Goal: Task Accomplishment & Management: Manage account settings

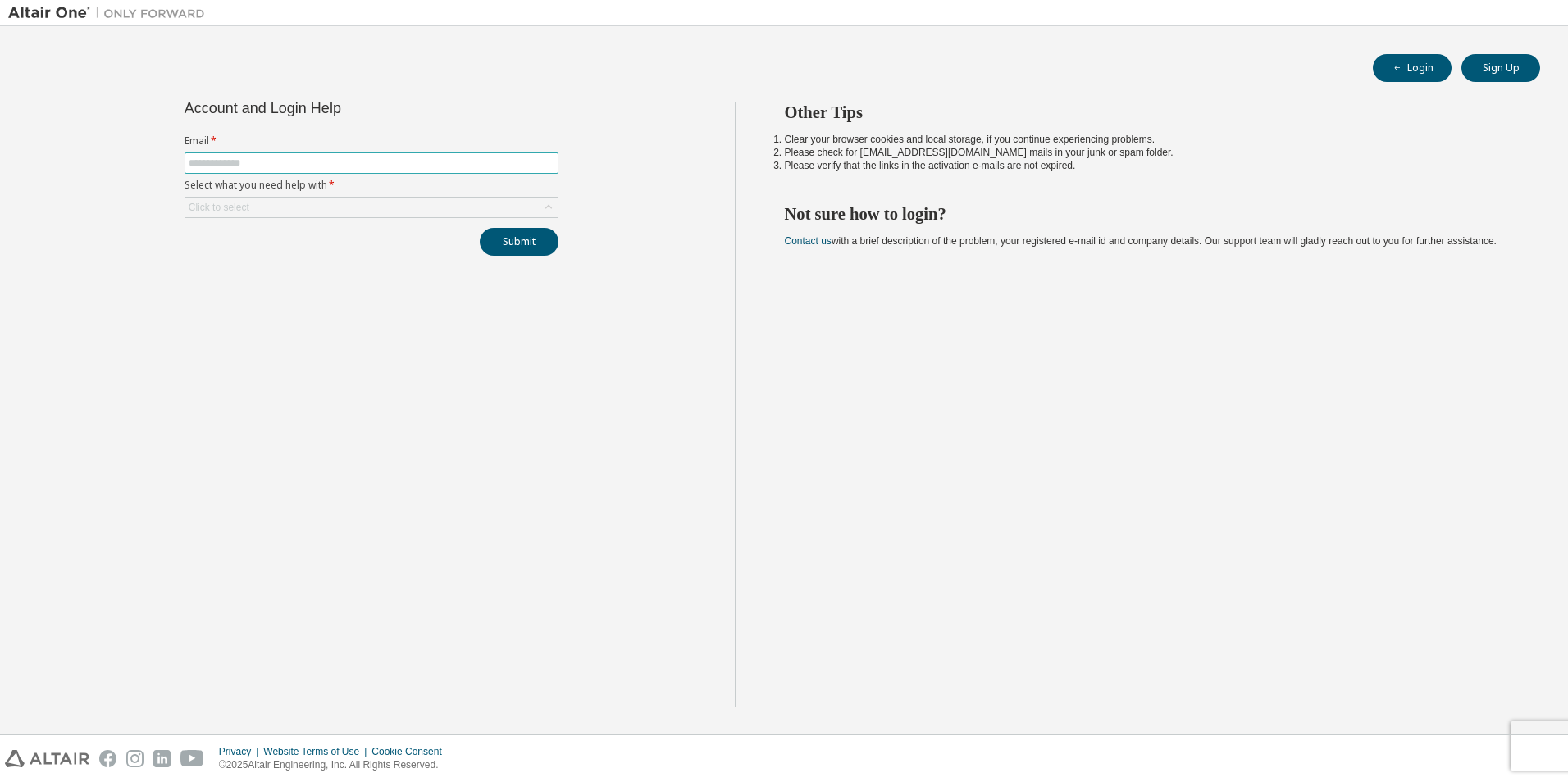
click at [381, 166] on input "text" at bounding box center [371, 162] width 366 height 13
click at [494, 205] on div "Click to select" at bounding box center [371, 207] width 372 height 20
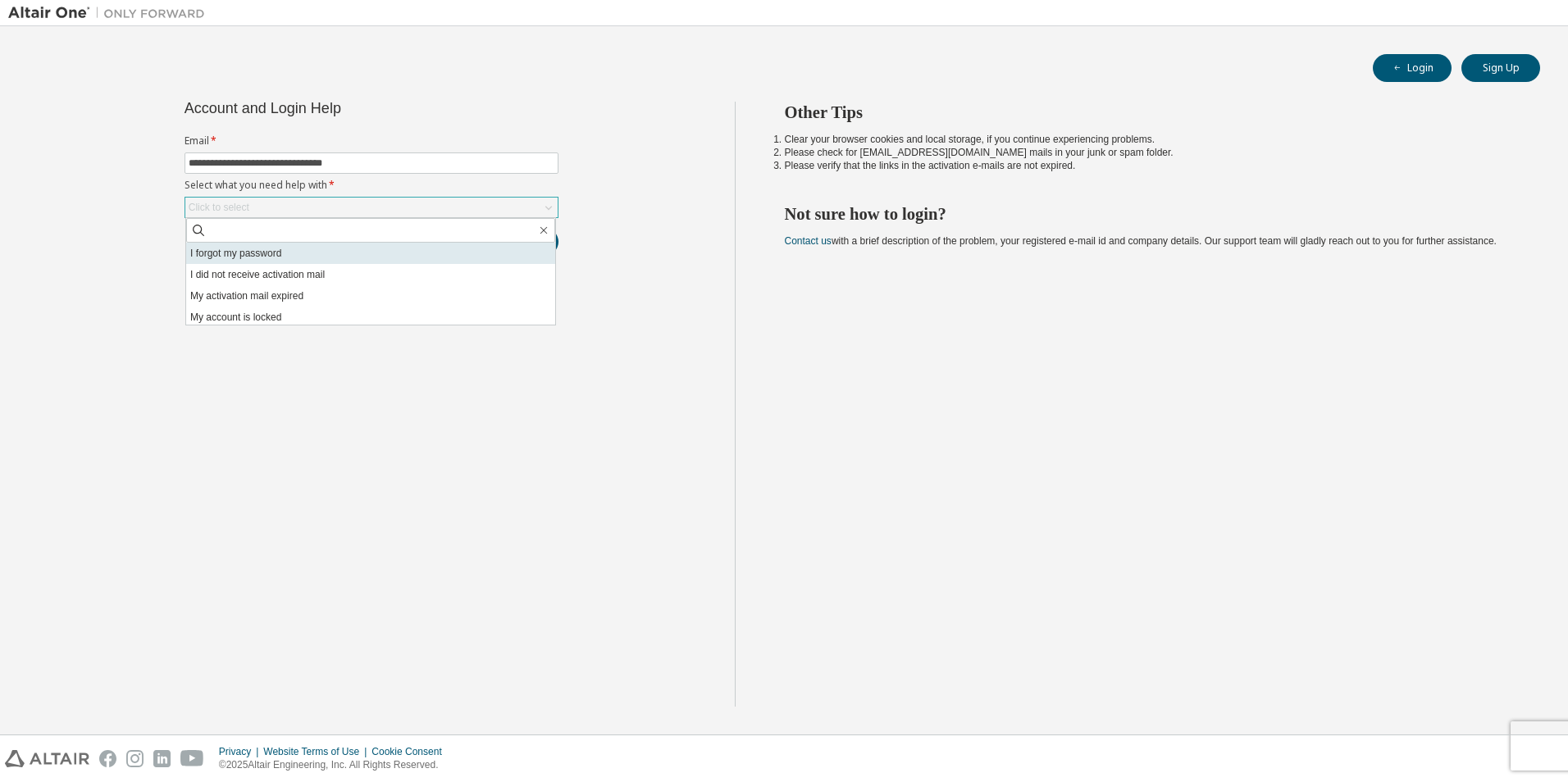
click at [292, 256] on li "I forgot my password" at bounding box center [370, 253] width 369 height 21
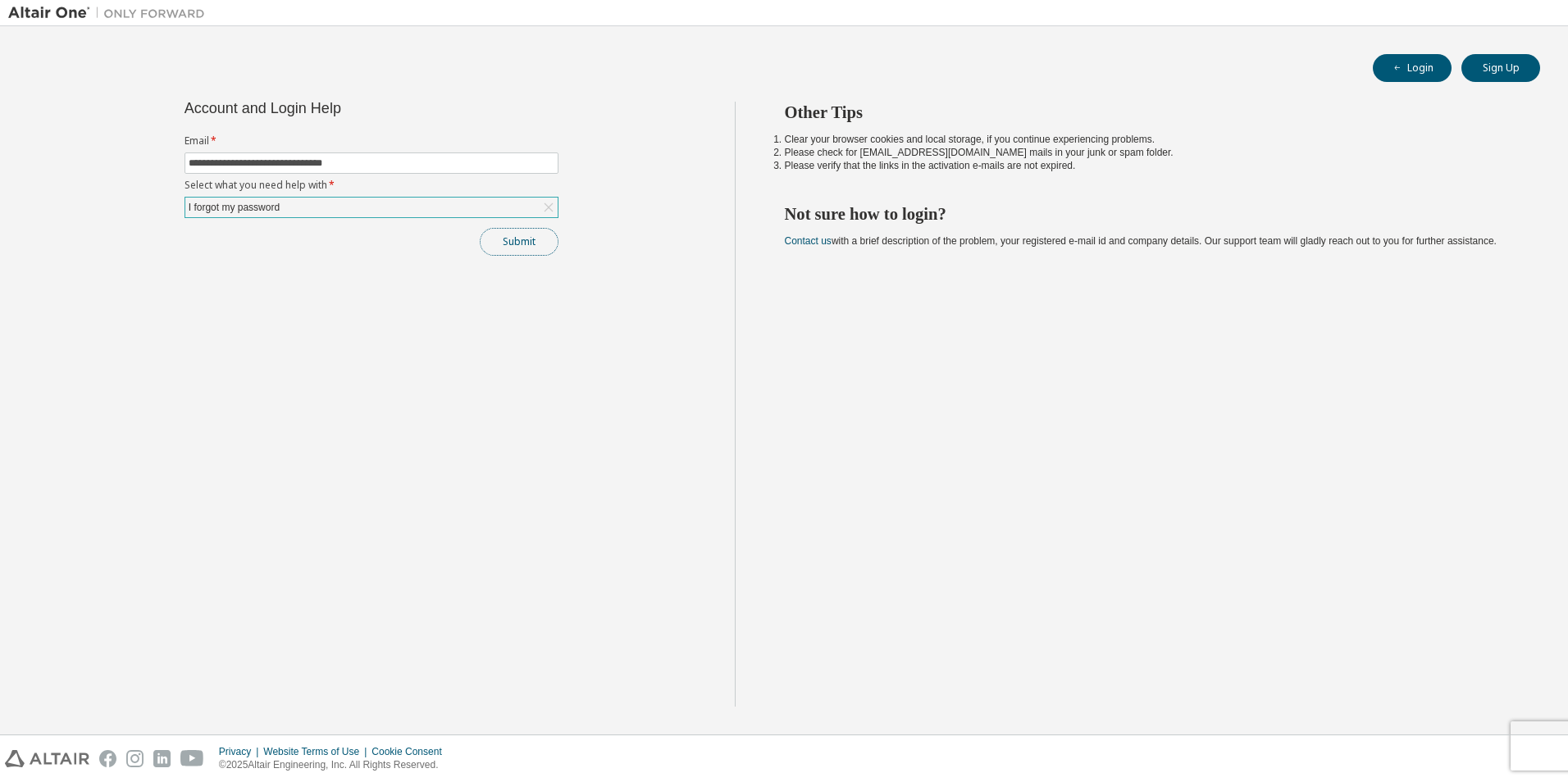
click at [522, 253] on button "Submit" at bounding box center [519, 241] width 79 height 28
click at [499, 229] on button "Submit" at bounding box center [519, 241] width 79 height 28
click at [508, 240] on div "Submit" at bounding box center [371, 241] width 374 height 28
drag, startPoint x: 301, startPoint y: 160, endPoint x: 275, endPoint y: 165, distance: 26.5
click at [275, 165] on input "**********" at bounding box center [371, 162] width 366 height 13
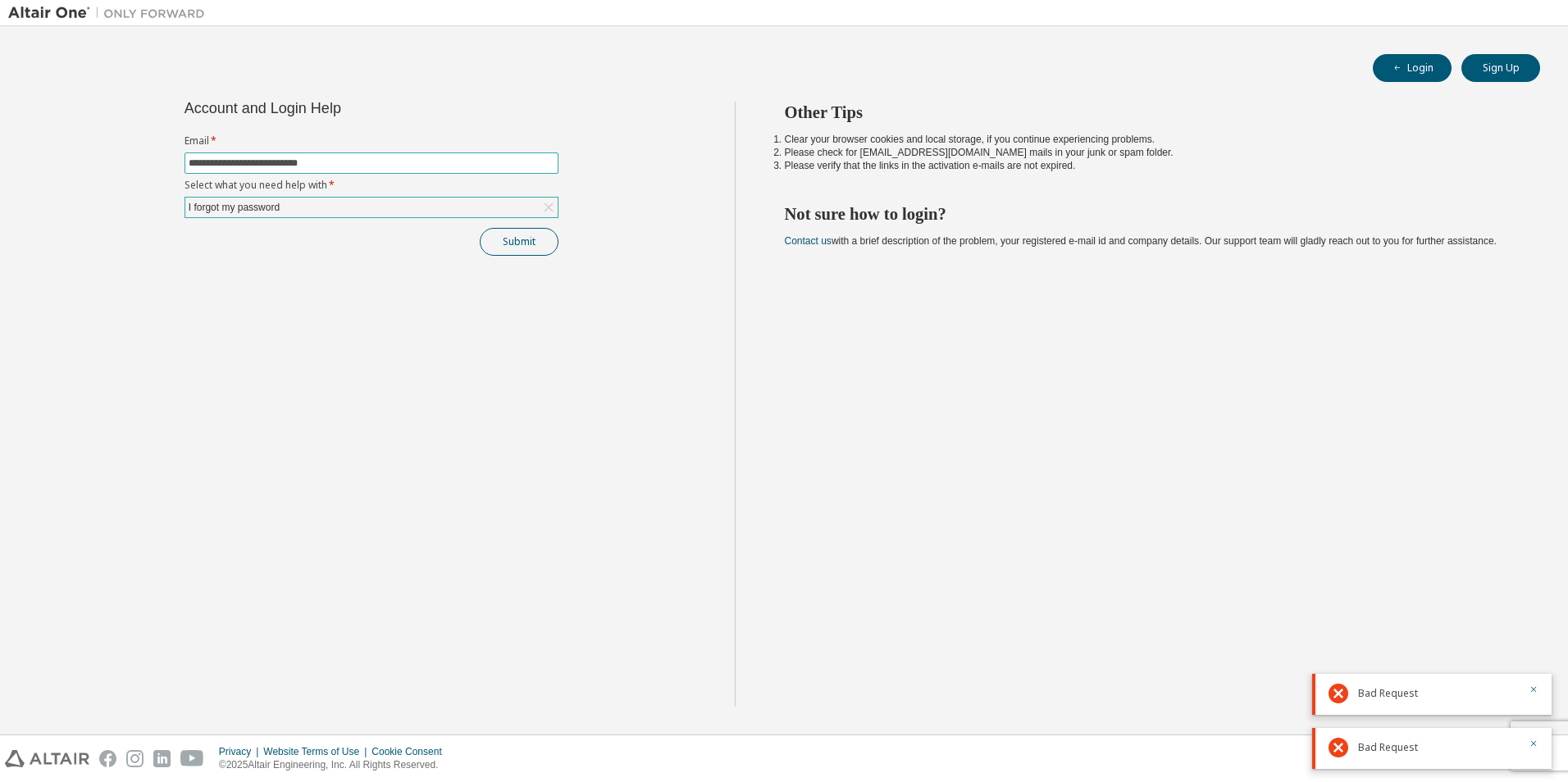
type input "**********"
click at [502, 243] on button "Submit" at bounding box center [519, 241] width 79 height 28
click at [1400, 69] on icon "button" at bounding box center [1398, 68] width 10 height 10
